Goal: Task Accomplishment & Management: Manage account settings

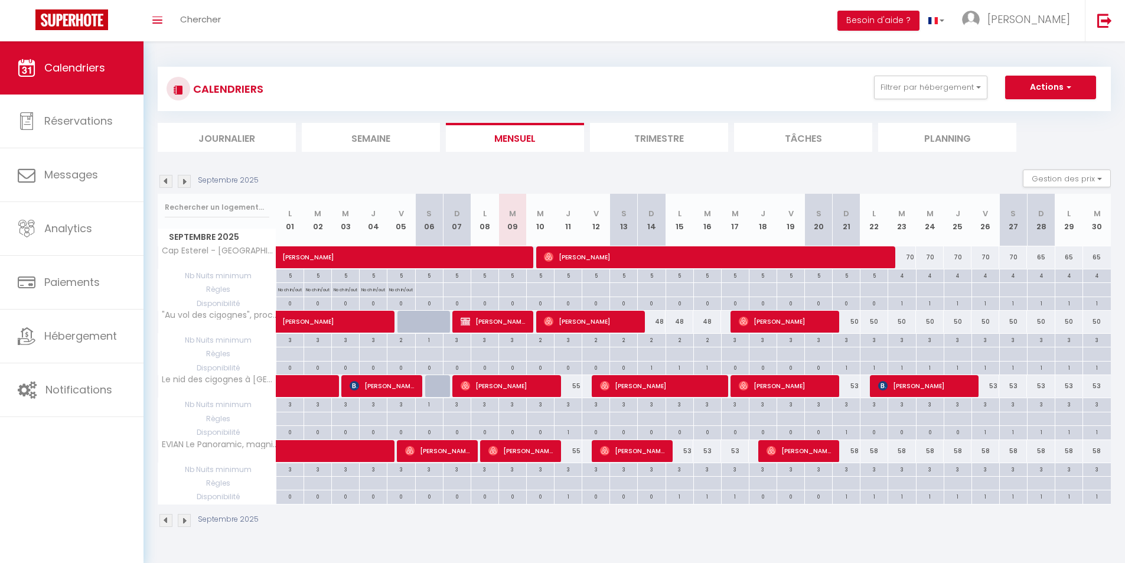
click at [187, 181] on img at bounding box center [184, 181] width 13 height 13
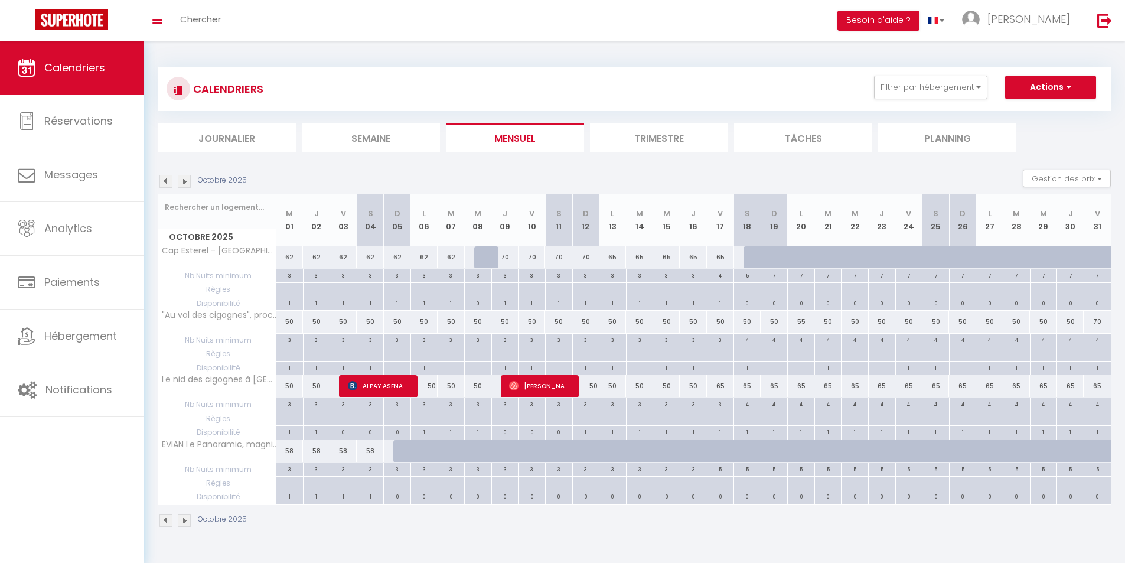
click at [168, 178] on img at bounding box center [165, 181] width 13 height 13
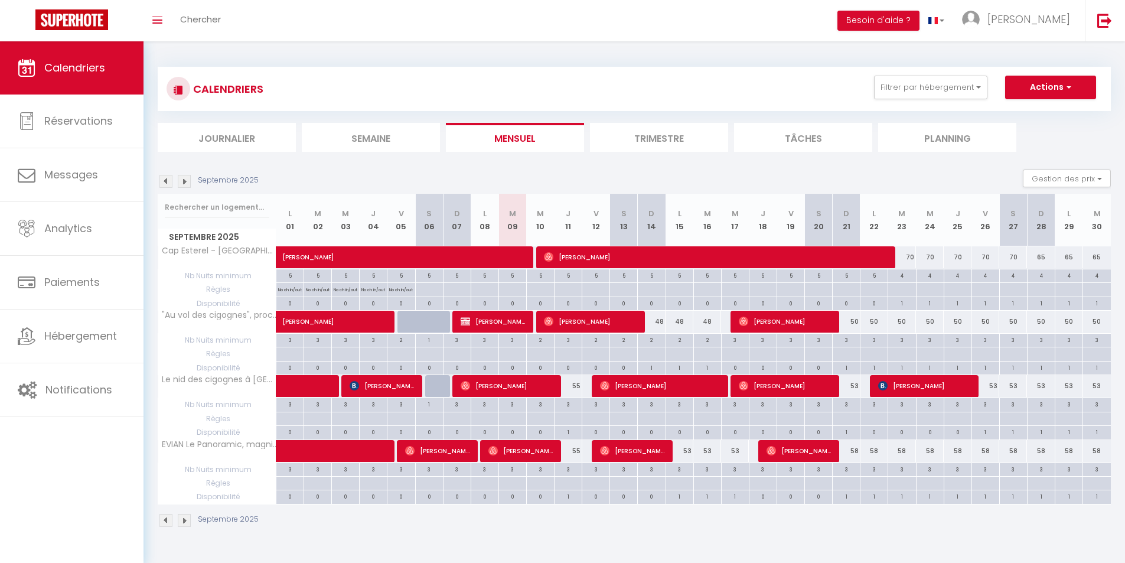
click at [862, 447] on div "58" at bounding box center [875, 451] width 28 height 22
type input "58"
type input "Lun 22 Septembre 2025"
type input "[DATE]"
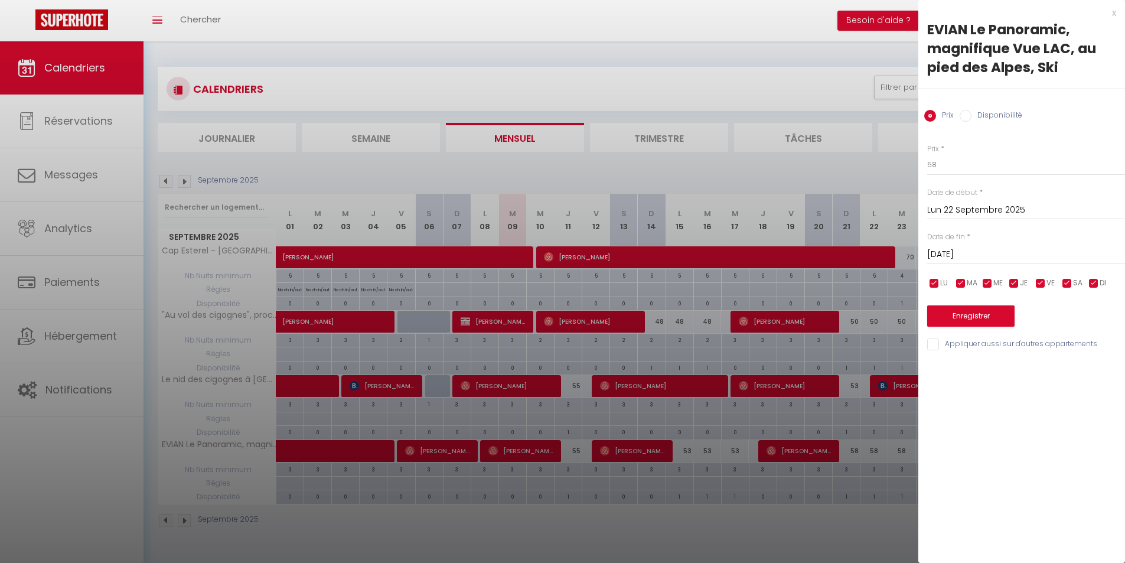
click at [848, 492] on div at bounding box center [562, 281] width 1125 height 563
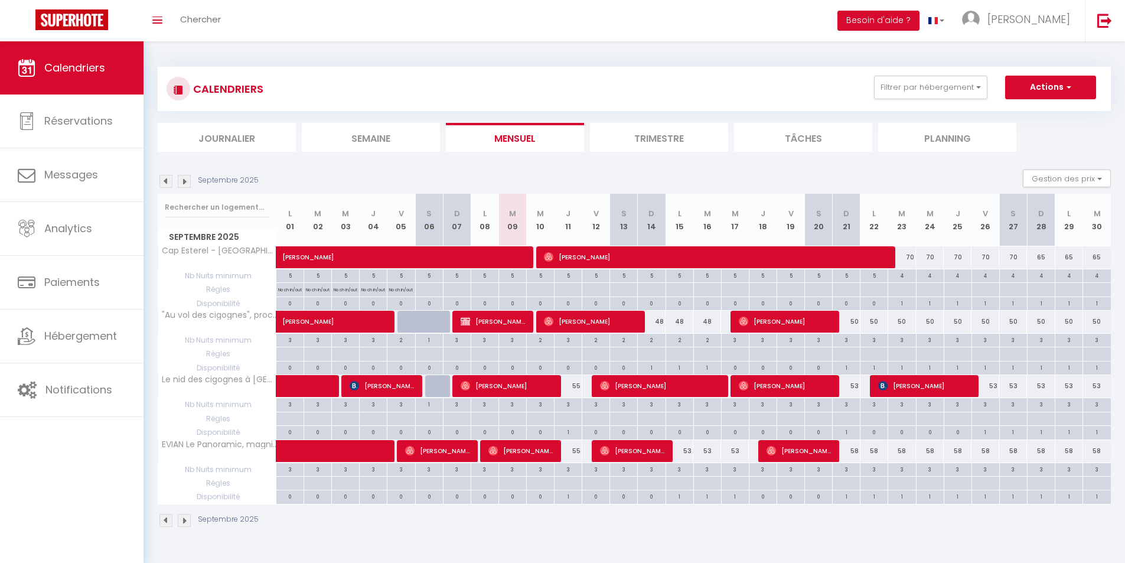
click at [860, 454] on div "58" at bounding box center [874, 451] width 28 height 22
type input "58"
type input "Lun 22 Septembre 2025"
type input "[DATE]"
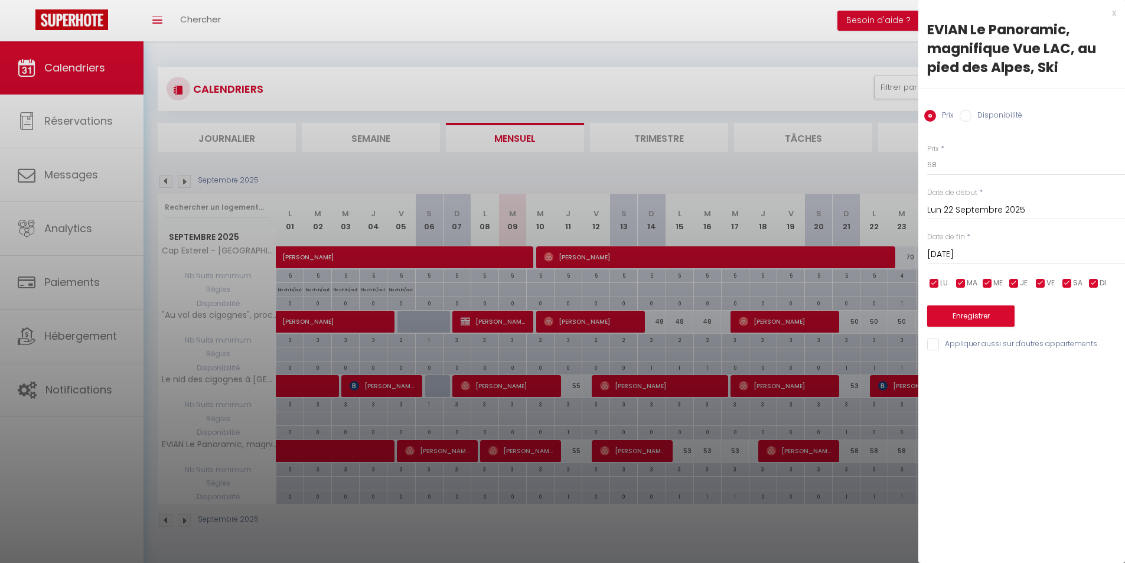
drag, startPoint x: 962, startPoint y: 182, endPoint x: 965, endPoint y: 171, distance: 11.6
click at [965, 173] on div "Prix * 58 Statut * Disponible Indisponible Date de début * [DATE] < [DATE] > Di…" at bounding box center [1022, 240] width 207 height 223
click at [965, 170] on input "58" at bounding box center [1026, 164] width 198 height 21
type input "54"
click at [973, 253] on input "[DATE]" at bounding box center [1026, 254] width 198 height 15
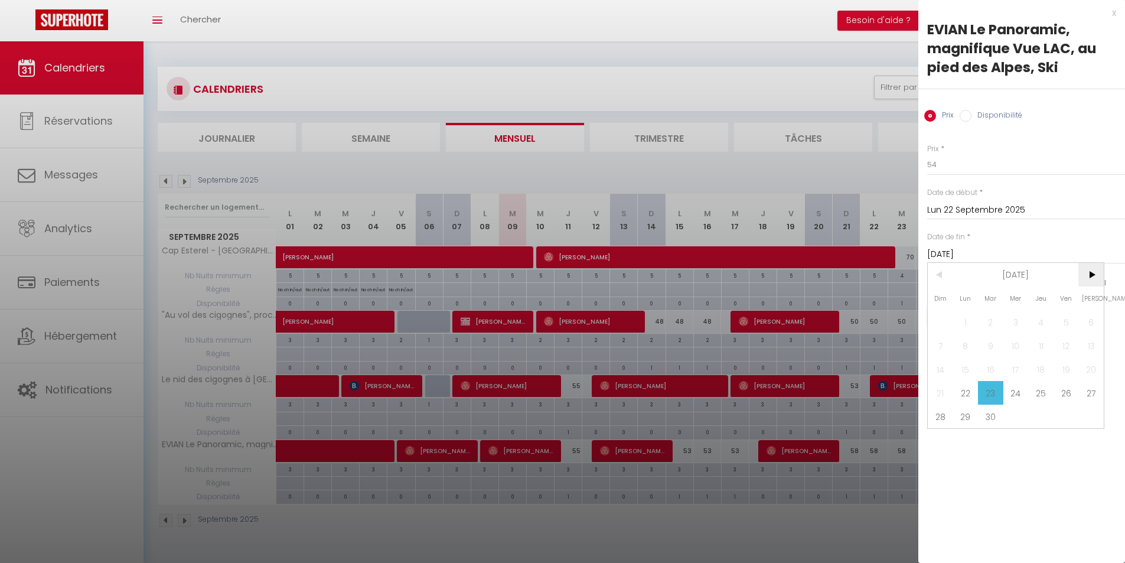
click at [1094, 276] on span ">" at bounding box center [1091, 275] width 25 height 24
click at [1069, 324] on span "3" at bounding box center [1066, 322] width 25 height 24
type input "Ven 03 Octobre 2025"
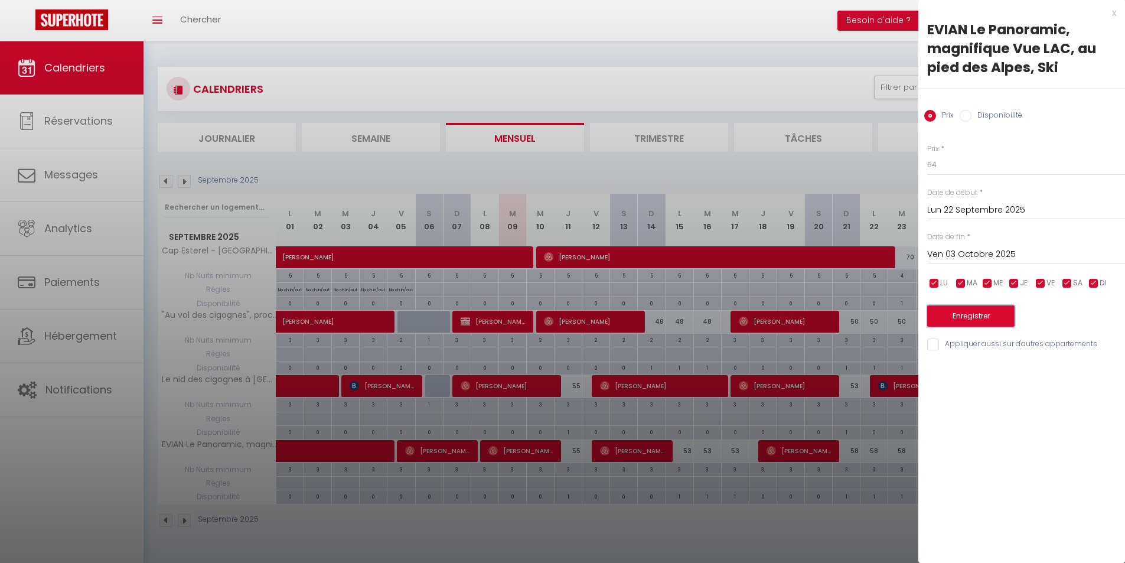
click at [992, 322] on button "Enregistrer" at bounding box center [970, 315] width 87 height 21
